Goal: Download file/media

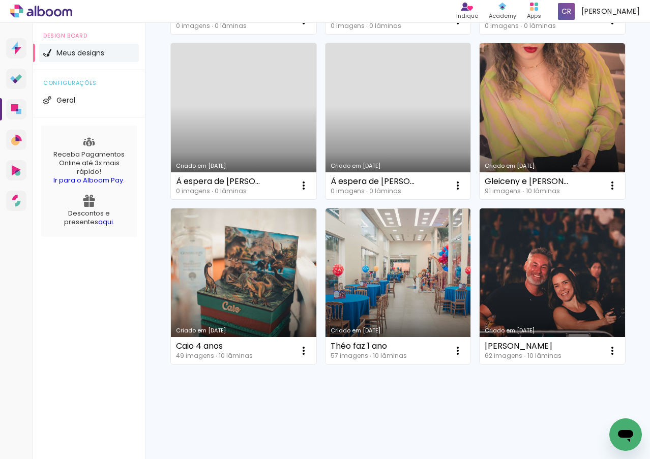
scroll to position [407, 0]
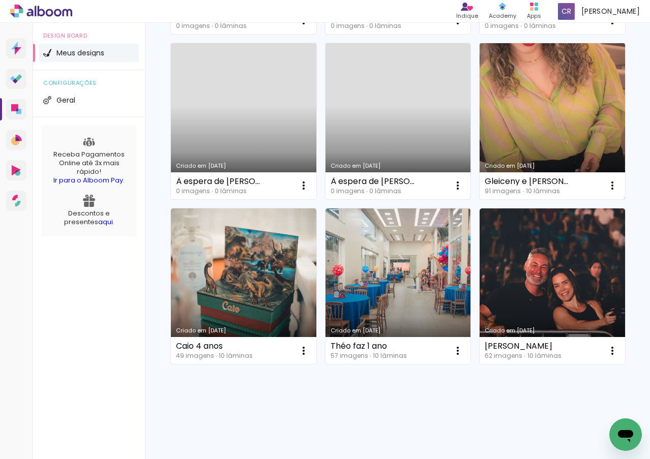
click at [479, 186] on link "Criado em [DATE]" at bounding box center [551, 121] width 145 height 156
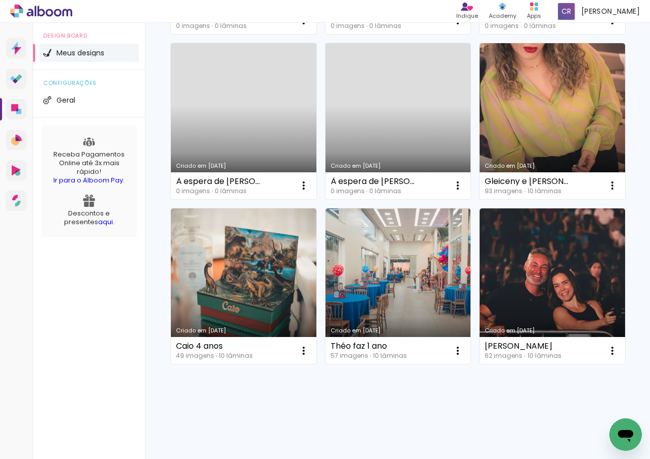
scroll to position [356, 0]
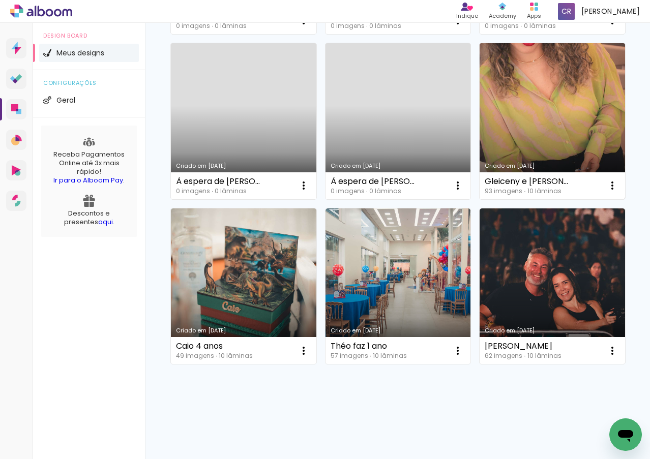
click at [479, 199] on link "Criado em 04/03/25" at bounding box center [551, 121] width 145 height 156
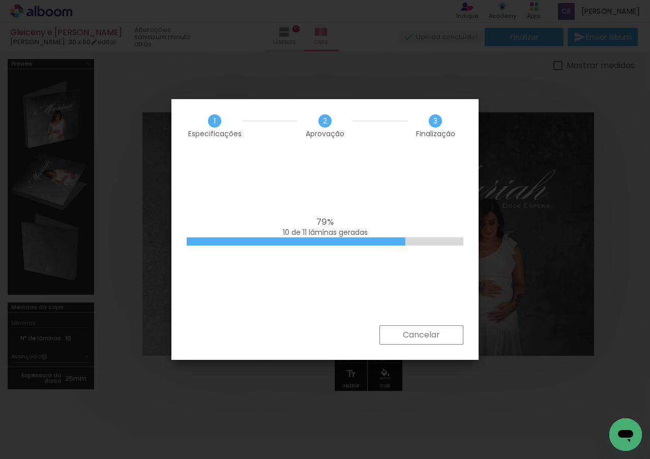
scroll to position [0, 4731]
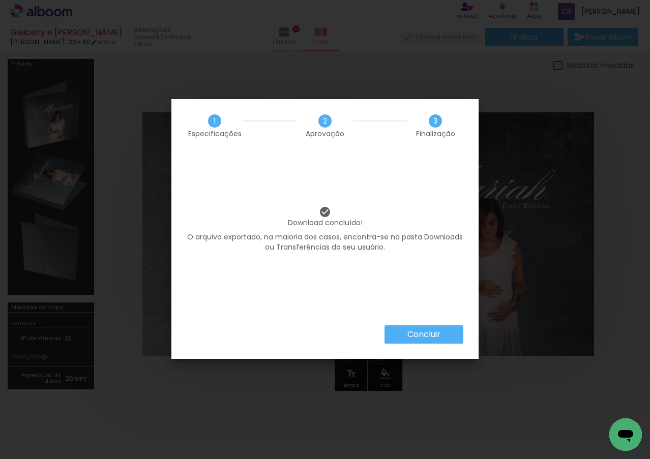
scroll to position [0, 4731]
click at [401, 331] on paper-button "Concluir" at bounding box center [423, 334] width 79 height 18
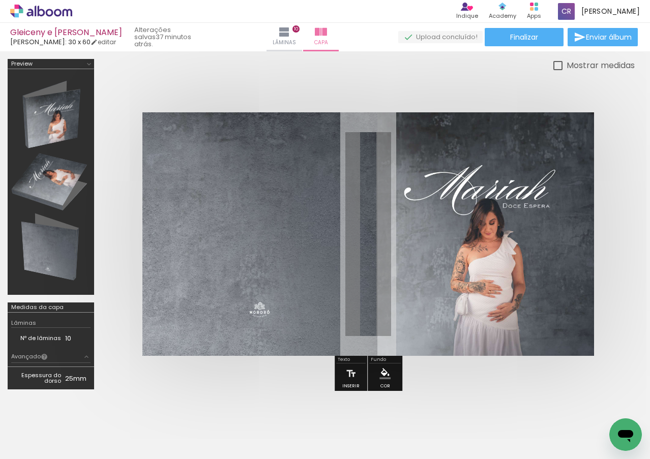
scroll to position [0, 4731]
